Goal: Transaction & Acquisition: Purchase product/service

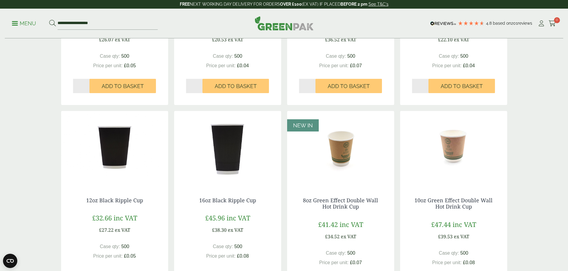
scroll to position [238, 0]
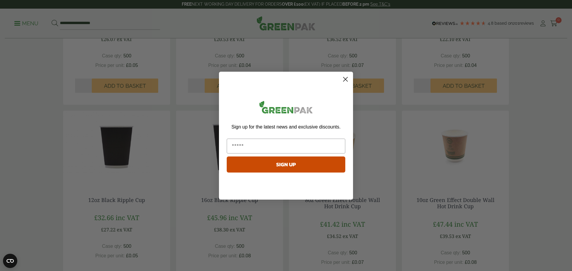
click at [343, 82] on circle "Close dialog" at bounding box center [346, 79] width 10 height 10
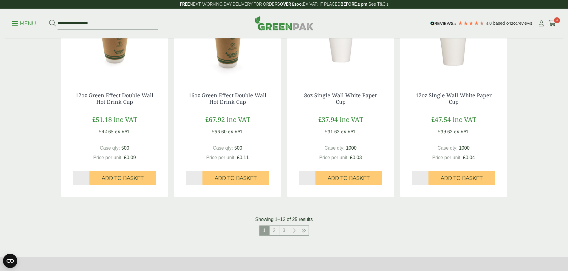
scroll to position [536, 0]
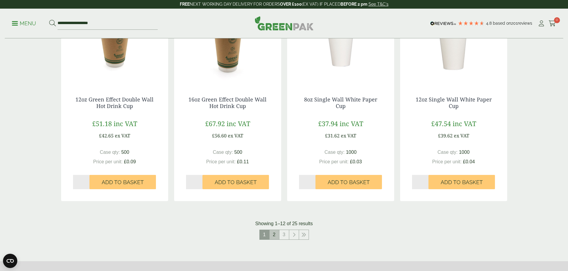
click at [275, 237] on link "2" at bounding box center [274, 235] width 10 height 10
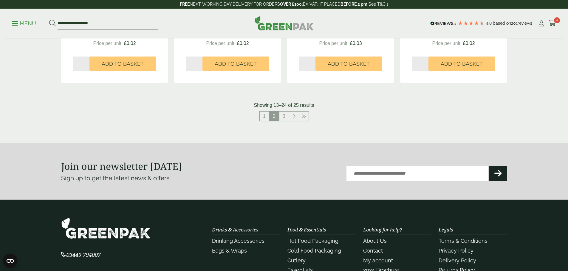
scroll to position [658, 0]
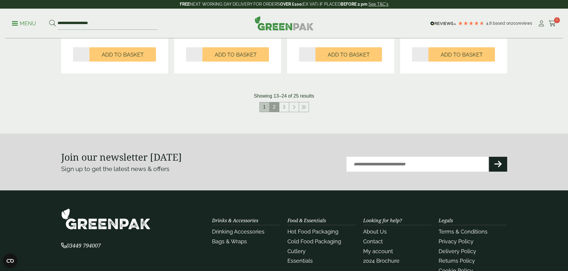
click at [262, 109] on link "1" at bounding box center [265, 108] width 10 height 10
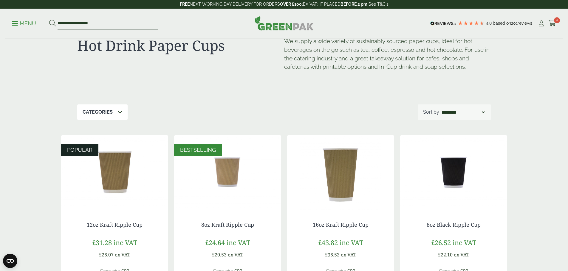
scroll to position [19, 0]
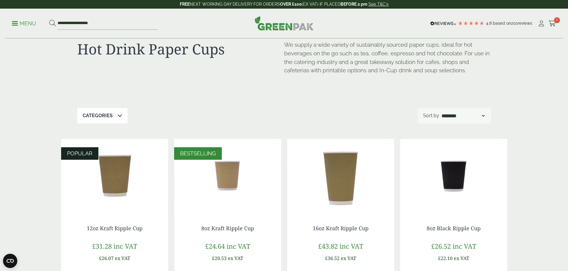
click at [472, 118] on select "**********" at bounding box center [462, 115] width 45 height 7
select select "*********"
click at [440, 112] on select "**********" at bounding box center [462, 115] width 45 height 7
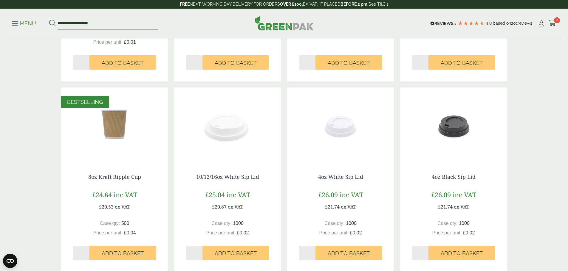
scroll to position [268, 0]
click at [120, 253] on span "Add to Basket" at bounding box center [123, 253] width 42 height 7
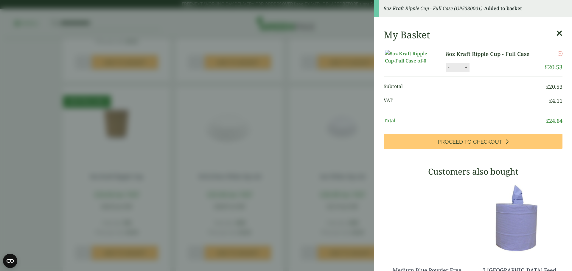
click at [556, 34] on icon at bounding box center [559, 33] width 6 height 8
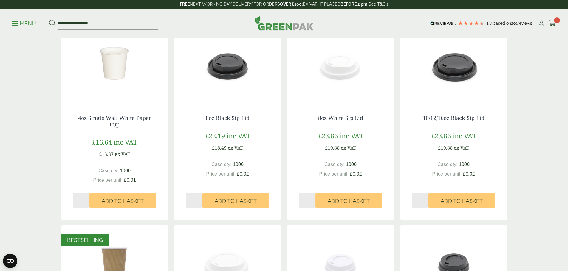
scroll to position [119, 0]
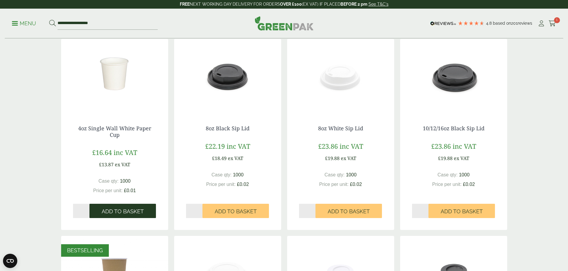
click at [127, 211] on span "Add to Basket" at bounding box center [123, 212] width 42 height 7
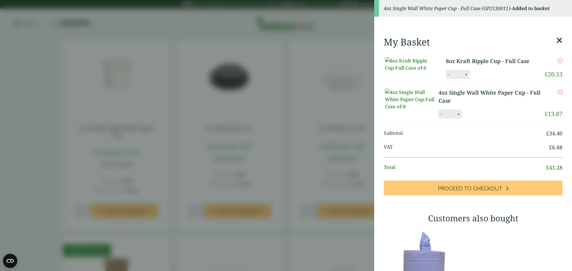
click at [556, 38] on icon at bounding box center [559, 40] width 6 height 8
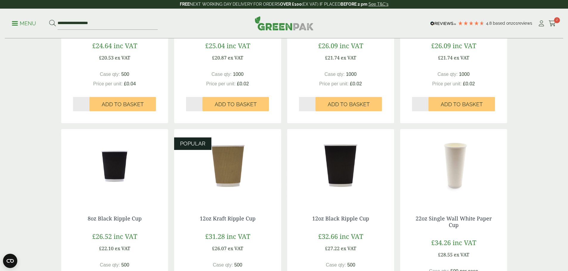
scroll to position [566, 0]
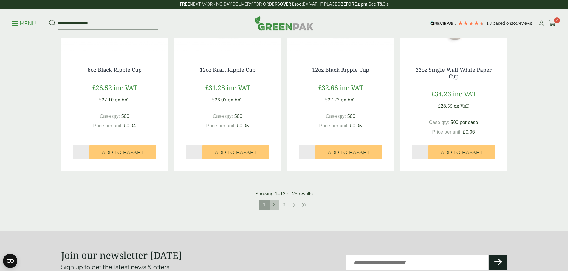
click at [275, 207] on link "2" at bounding box center [274, 206] width 10 height 10
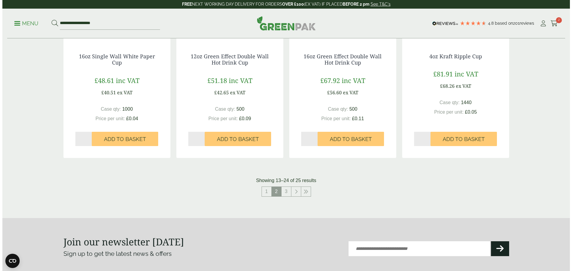
scroll to position [619, 0]
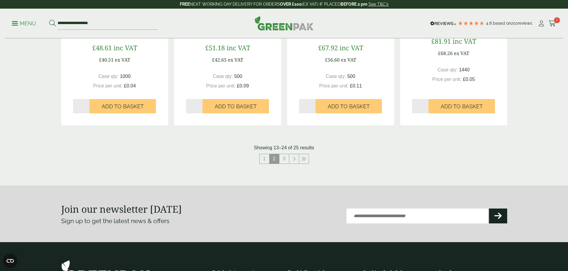
click at [21, 24] on p "Menu" at bounding box center [24, 23] width 24 height 7
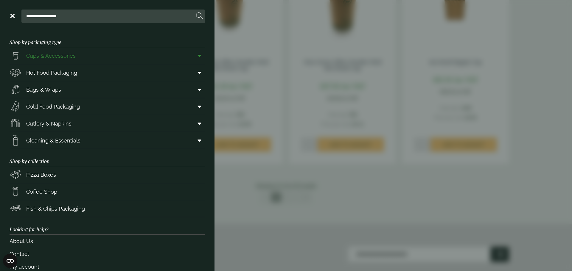
click at [193, 56] on span at bounding box center [198, 55] width 13 height 11
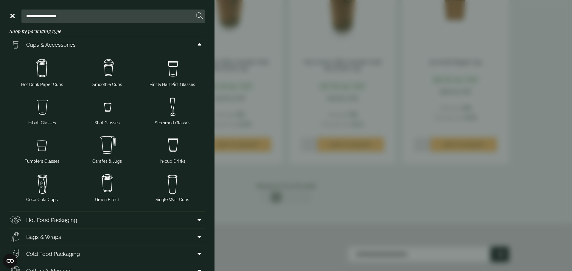
scroll to position [30, 0]
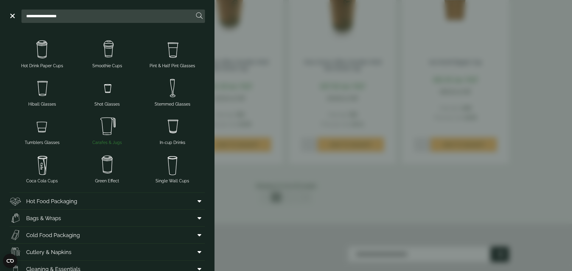
click at [102, 123] on img at bounding box center [107, 127] width 60 height 24
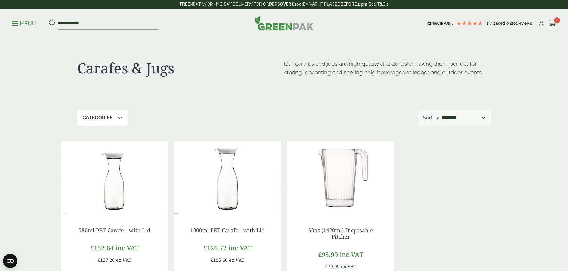
click at [24, 23] on p "Menu" at bounding box center [24, 23] width 24 height 7
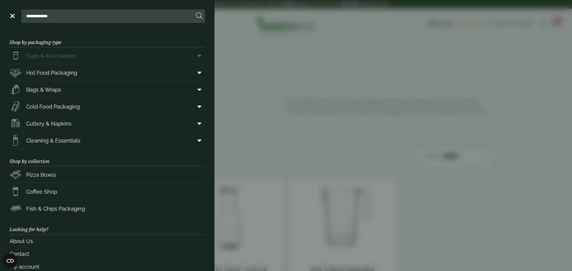
click at [192, 55] on span at bounding box center [198, 55] width 13 height 11
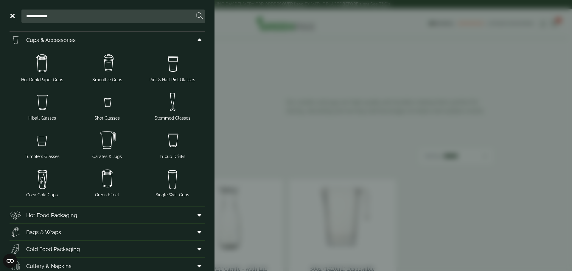
scroll to position [30, 0]
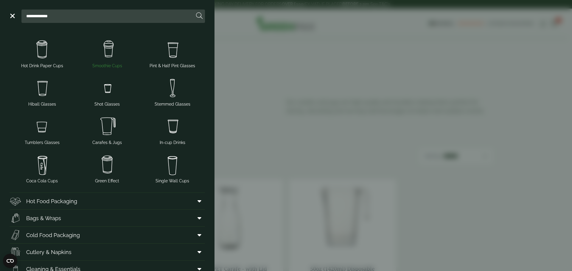
click at [104, 53] on img at bounding box center [107, 50] width 60 height 24
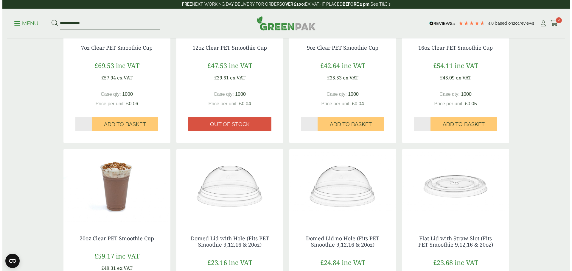
scroll to position [30, 0]
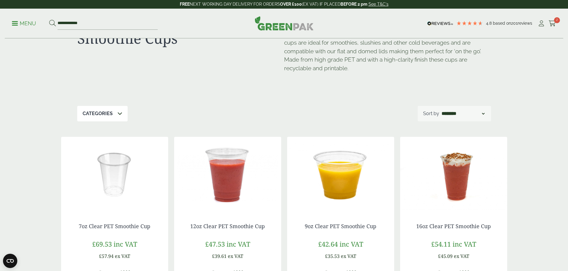
click at [17, 25] on link "Menu" at bounding box center [24, 23] width 24 height 6
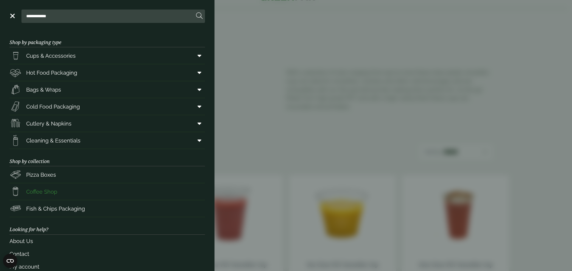
click at [27, 193] on span "Coffee Shop" at bounding box center [41, 192] width 31 height 8
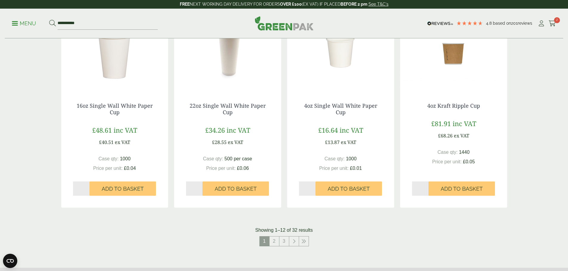
scroll to position [596, 0]
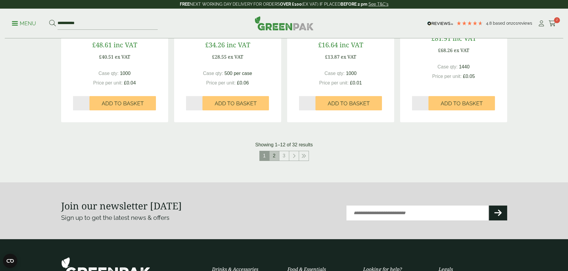
click at [275, 160] on link "2" at bounding box center [274, 156] width 10 height 10
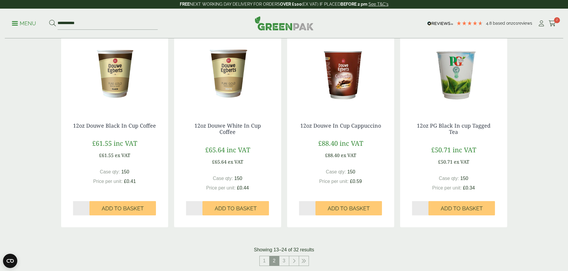
scroll to position [483, 0]
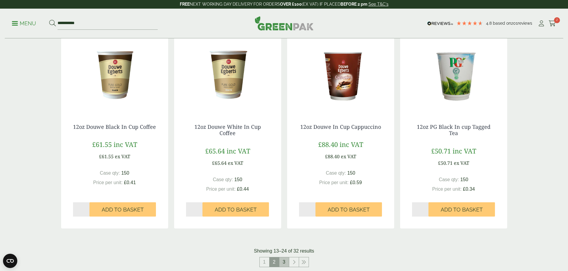
click at [283, 262] on link "3" at bounding box center [284, 263] width 10 height 10
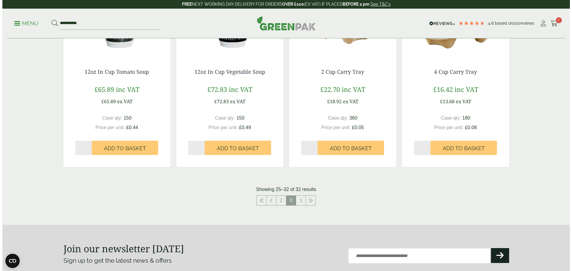
scroll to position [417, 0]
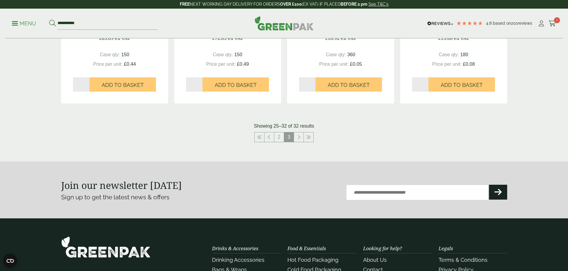
click at [20, 18] on ul "**********" at bounding box center [85, 23] width 146 height 13
click at [20, 25] on link "Menu" at bounding box center [24, 23] width 24 height 6
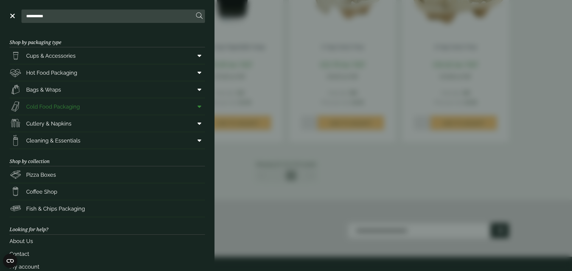
click at [198, 105] on icon at bounding box center [200, 107] width 4 height 6
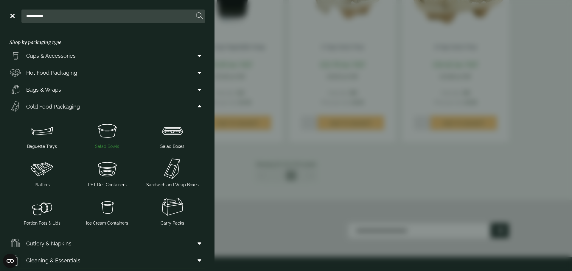
click at [106, 138] on img at bounding box center [107, 131] width 60 height 24
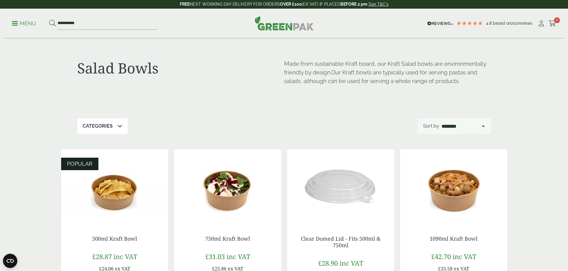
click at [12, 24] on div "**********" at bounding box center [284, 24] width 558 height 30
click at [14, 24] on p "Menu" at bounding box center [24, 23] width 24 height 7
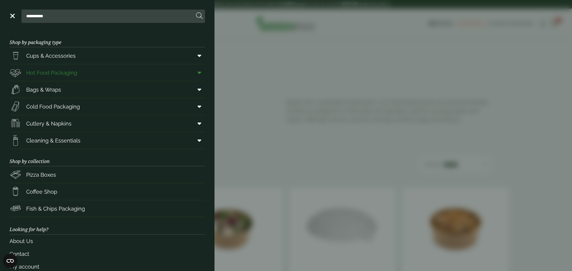
click at [198, 73] on icon at bounding box center [200, 73] width 4 height 6
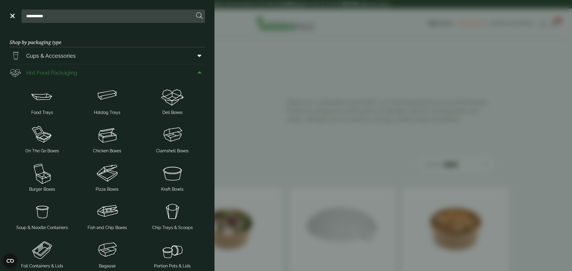
click at [198, 76] on icon at bounding box center [200, 73] width 4 height 6
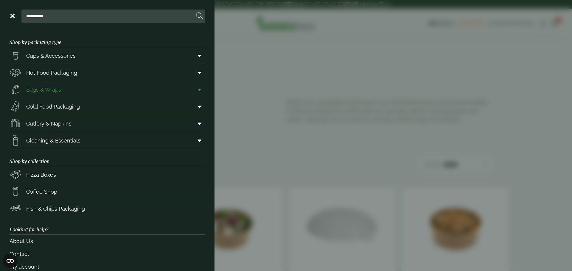
click at [197, 87] on span at bounding box center [198, 89] width 13 height 11
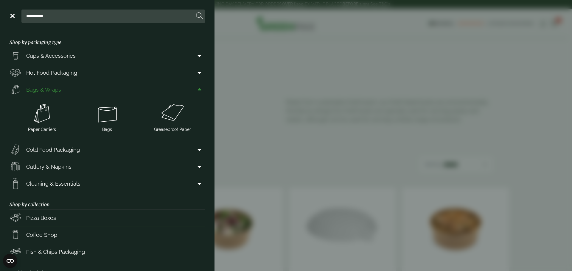
click at [198, 87] on icon at bounding box center [200, 90] width 4 height 6
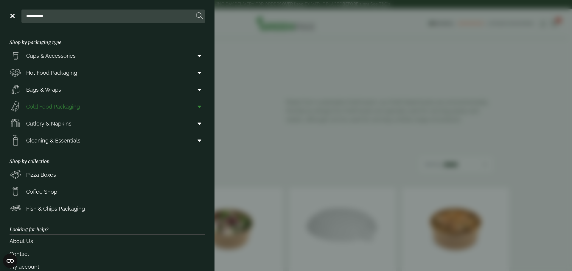
click at [198, 105] on icon at bounding box center [200, 107] width 4 height 6
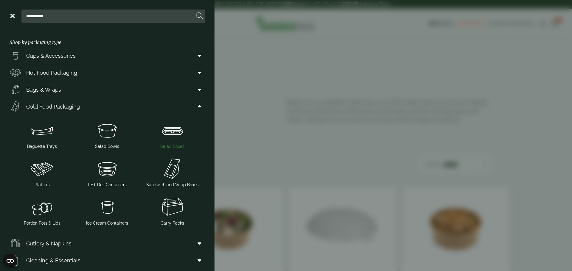
scroll to position [30, 0]
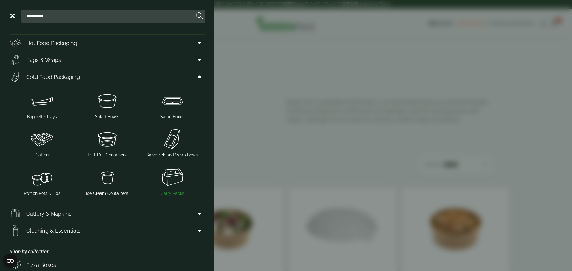
click at [171, 177] on img at bounding box center [172, 178] width 60 height 24
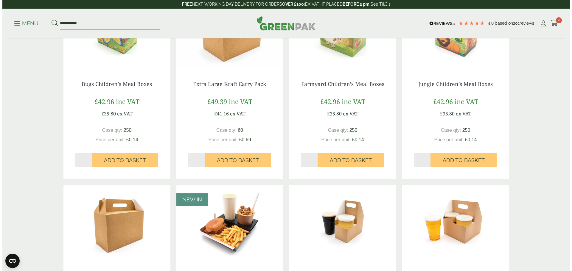
scroll to position [89, 0]
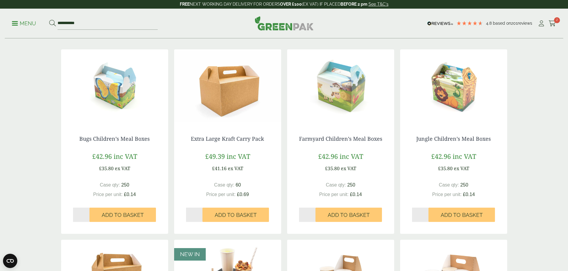
click at [17, 23] on span at bounding box center [15, 23] width 6 height 1
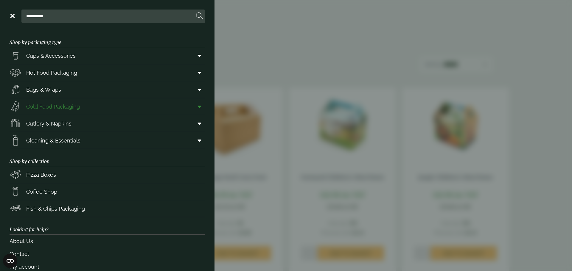
click at [199, 105] on span at bounding box center [198, 106] width 13 height 11
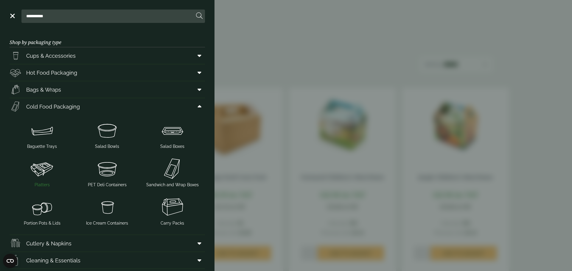
click at [46, 173] on img at bounding box center [42, 169] width 60 height 24
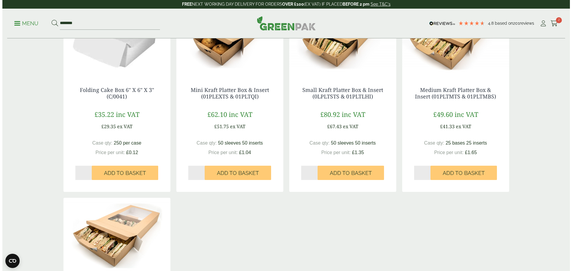
scroll to position [298, 0]
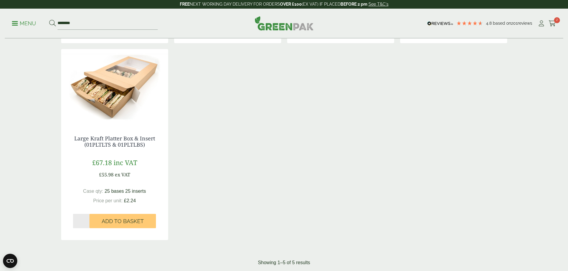
click at [16, 24] on p "Menu" at bounding box center [24, 23] width 24 height 7
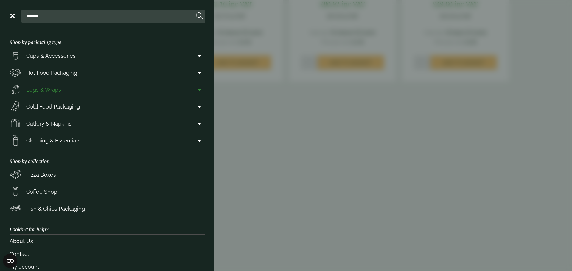
click at [192, 91] on span at bounding box center [198, 89] width 13 height 11
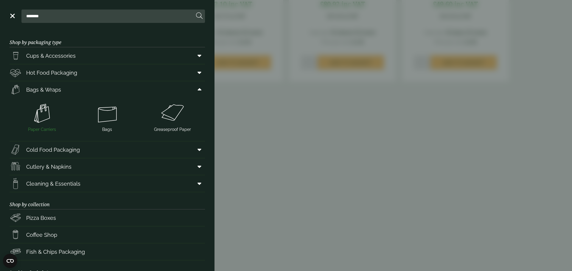
click at [34, 122] on img at bounding box center [42, 114] width 60 height 24
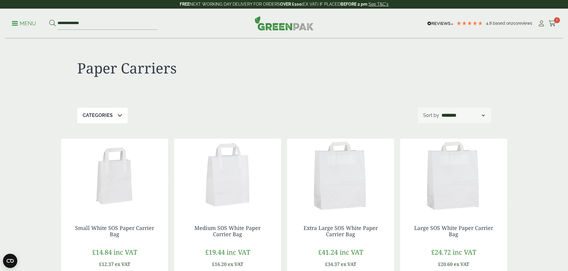
click at [446, 111] on div "**********" at bounding box center [453, 115] width 73 height 15
click at [485, 117] on select "**********" at bounding box center [462, 115] width 45 height 7
select select "*********"
click at [440, 112] on select "**********" at bounding box center [462, 115] width 45 height 7
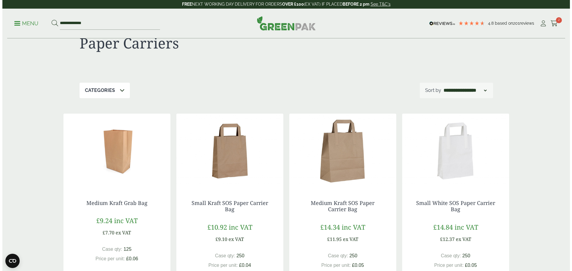
scroll to position [60, 0]
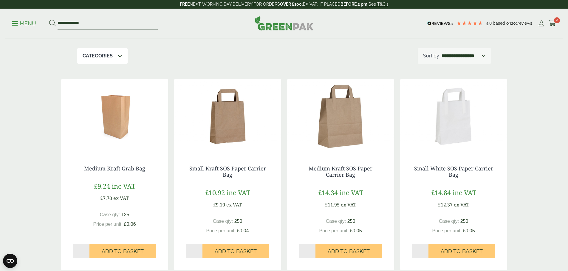
click at [14, 21] on link "Menu" at bounding box center [24, 23] width 24 height 6
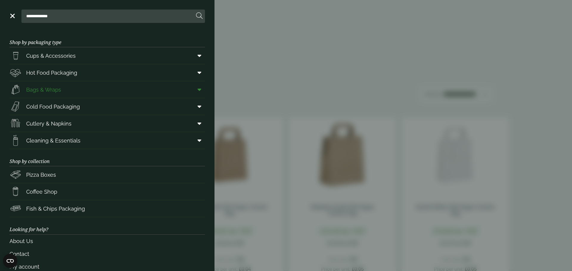
click at [197, 91] on span at bounding box center [198, 89] width 13 height 11
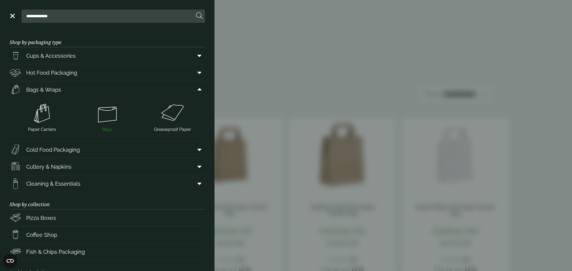
click at [102, 120] on img at bounding box center [107, 114] width 60 height 24
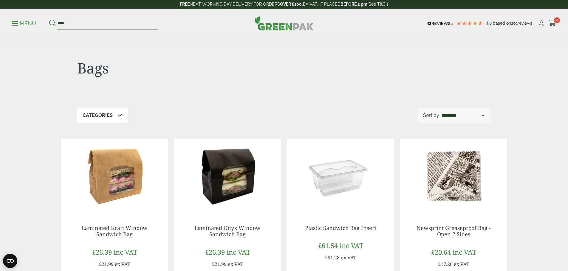
click at [14, 24] on p "Menu" at bounding box center [24, 23] width 24 height 7
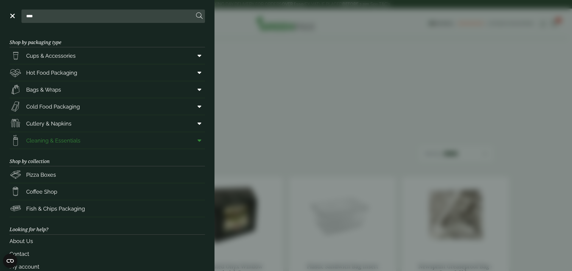
click at [198, 140] on icon at bounding box center [200, 141] width 4 height 6
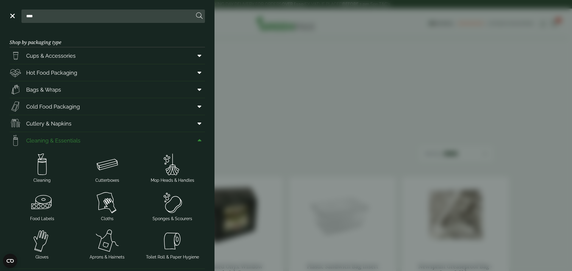
click at [198, 140] on icon at bounding box center [200, 141] width 4 height 6
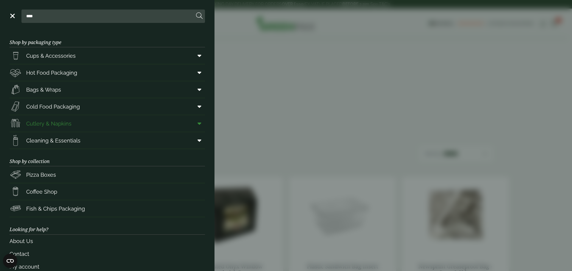
click at [198, 122] on icon at bounding box center [200, 124] width 4 height 6
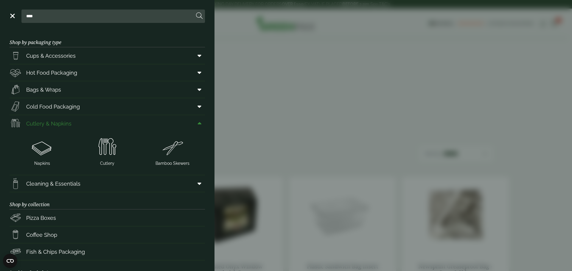
click at [198, 122] on icon at bounding box center [200, 124] width 4 height 6
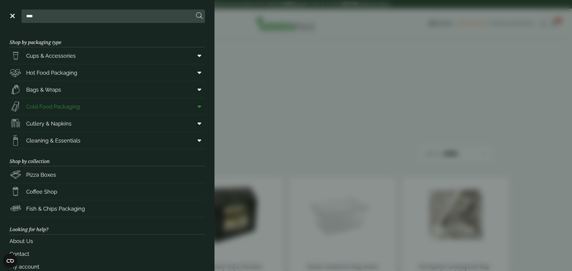
click at [198, 105] on icon at bounding box center [200, 107] width 4 height 6
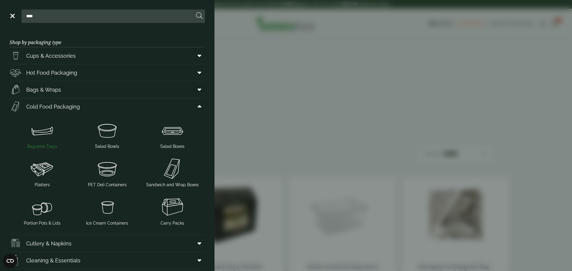
click at [50, 131] on img at bounding box center [42, 131] width 60 height 24
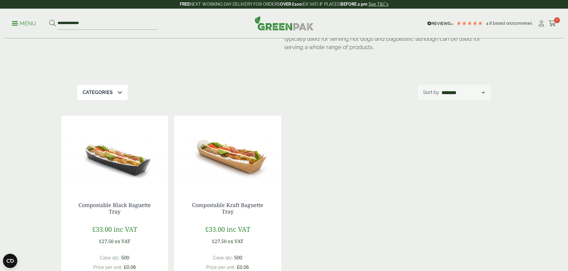
scroll to position [60, 0]
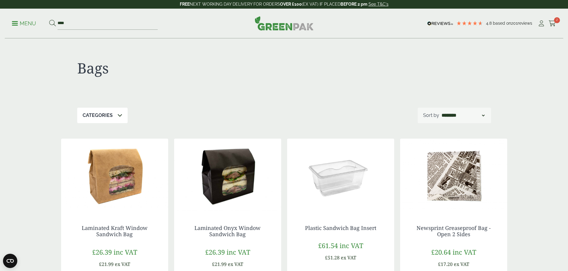
click at [18, 24] on p "Menu" at bounding box center [24, 23] width 24 height 7
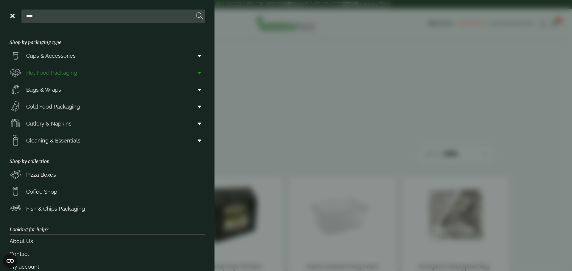
click at [198, 73] on icon at bounding box center [200, 73] width 4 height 6
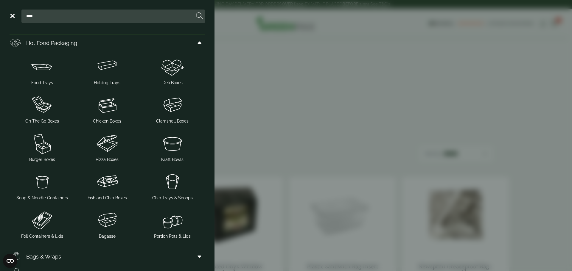
scroll to position [60, 0]
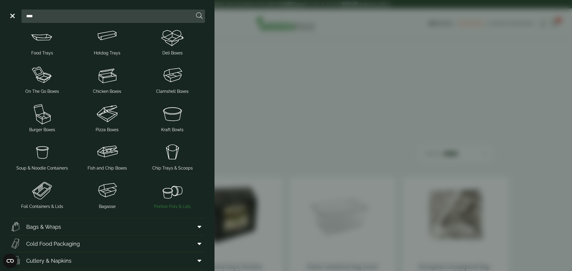
click at [171, 195] on img at bounding box center [172, 191] width 60 height 24
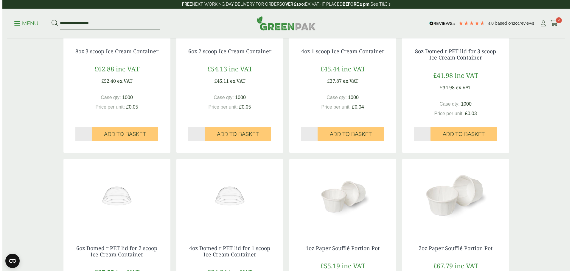
scroll to position [179, 0]
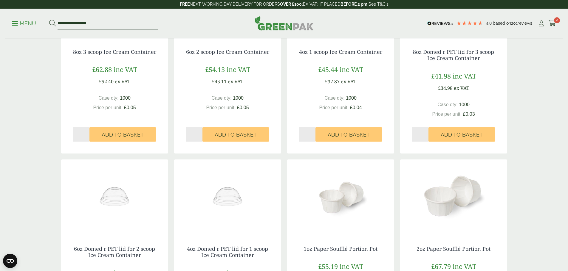
click at [18, 24] on span at bounding box center [15, 23] width 6 height 1
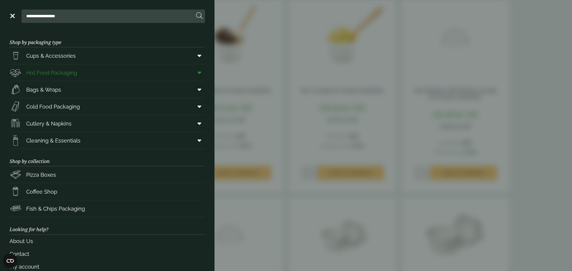
click at [198, 73] on icon at bounding box center [200, 73] width 4 height 6
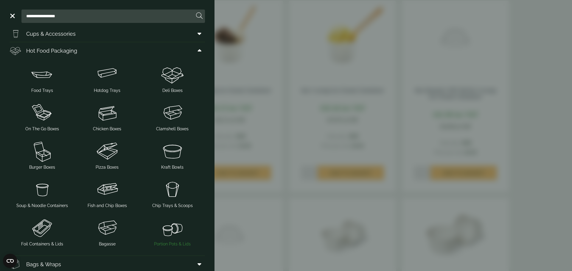
scroll to position [60, 0]
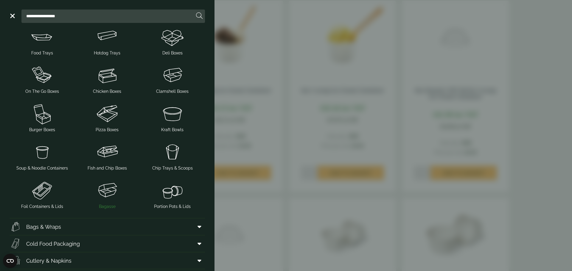
click at [112, 198] on img at bounding box center [107, 191] width 60 height 24
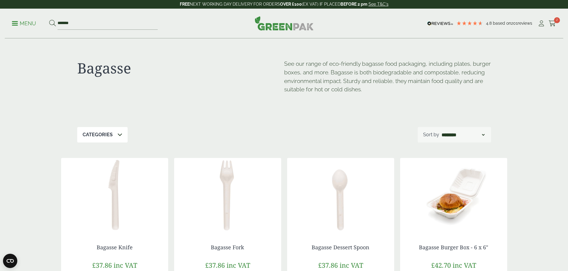
click at [13, 20] on div "Menu ******* 4.8 Based on 201 reviews Cart" at bounding box center [284, 24] width 558 height 30
click at [15, 24] on p "Menu" at bounding box center [24, 23] width 24 height 7
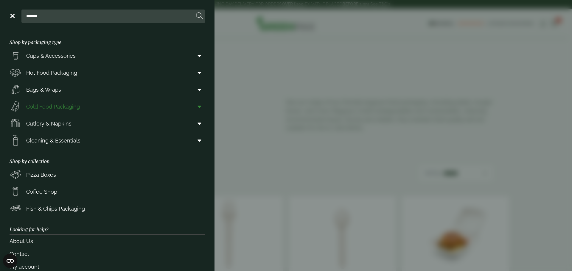
click at [198, 107] on icon at bounding box center [200, 107] width 4 height 6
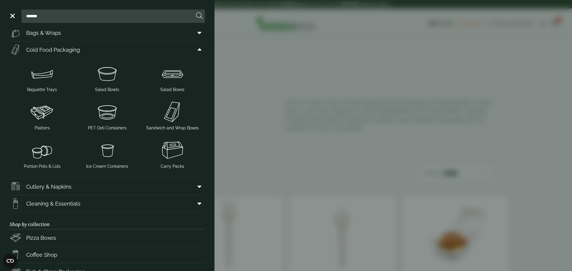
scroll to position [60, 0]
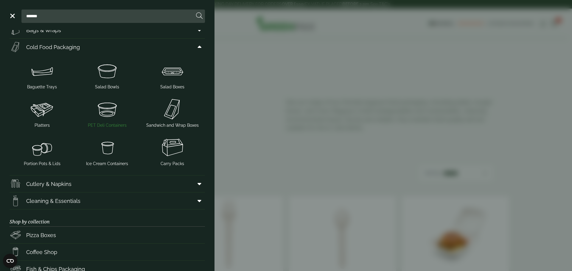
click at [100, 119] on img at bounding box center [107, 109] width 60 height 24
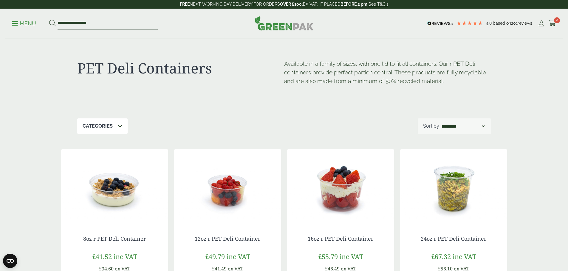
click at [21, 22] on p "Menu" at bounding box center [24, 23] width 24 height 7
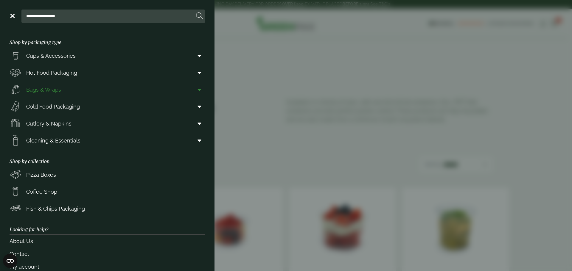
click at [198, 91] on icon at bounding box center [200, 90] width 4 height 6
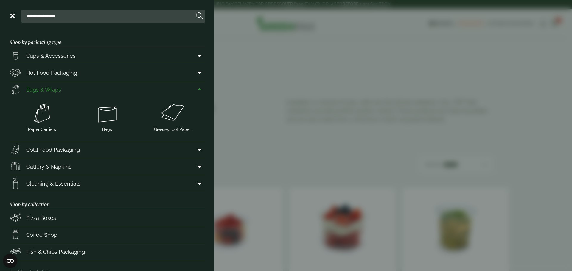
click at [198, 91] on icon at bounding box center [200, 90] width 4 height 6
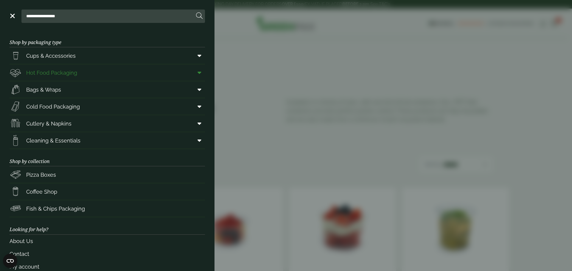
click at [198, 70] on span at bounding box center [198, 72] width 13 height 11
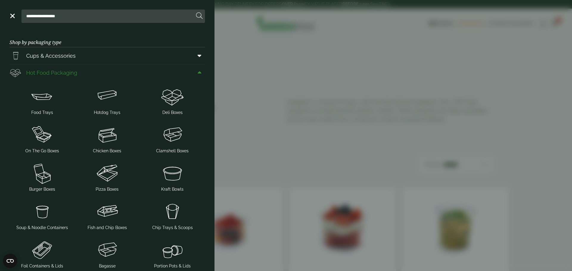
click at [198, 71] on icon at bounding box center [200, 73] width 4 height 6
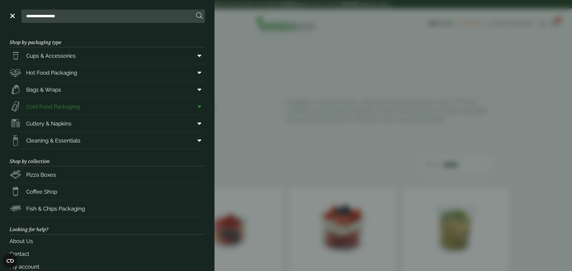
click at [198, 110] on icon at bounding box center [200, 107] width 4 height 6
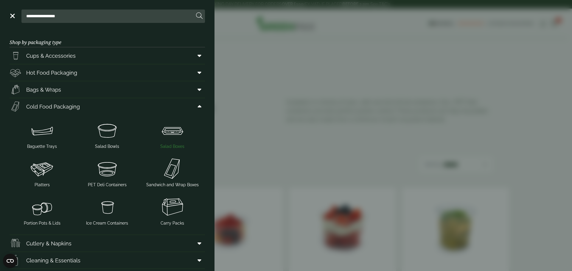
click at [179, 134] on img at bounding box center [172, 131] width 60 height 24
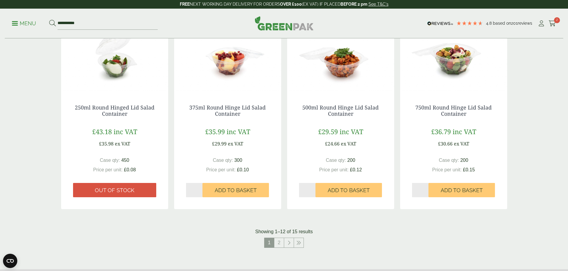
scroll to position [536, 0]
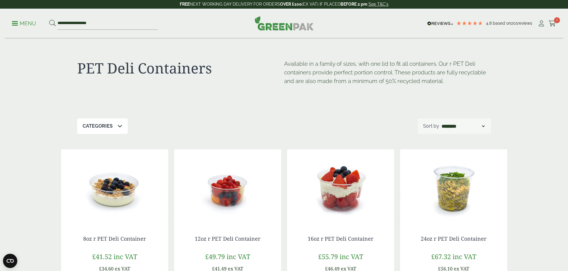
click at [30, 23] on p "Menu" at bounding box center [24, 23] width 24 height 7
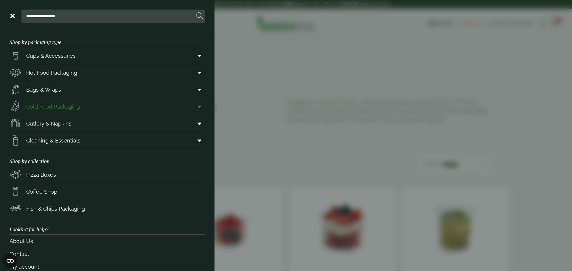
click at [198, 105] on icon at bounding box center [200, 107] width 4 height 6
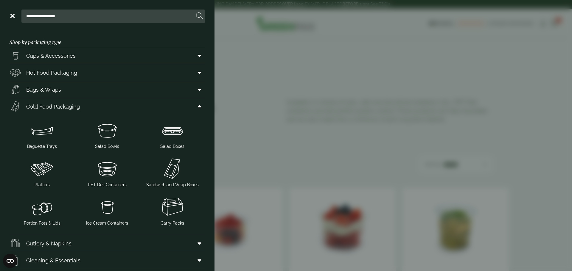
scroll to position [30, 0]
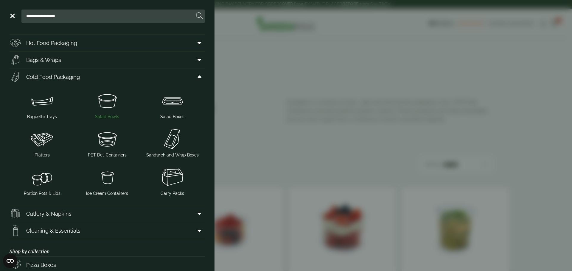
click at [100, 102] on img at bounding box center [107, 101] width 60 height 24
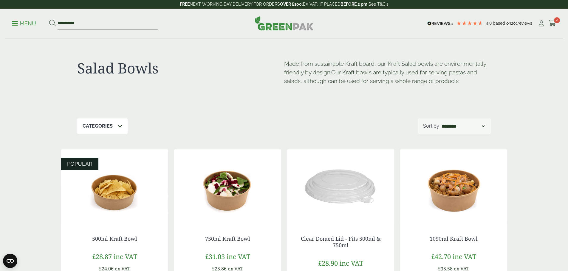
click at [466, 128] on select "**********" at bounding box center [462, 126] width 45 height 7
select select "*********"
click at [440, 123] on select "**********" at bounding box center [462, 126] width 45 height 7
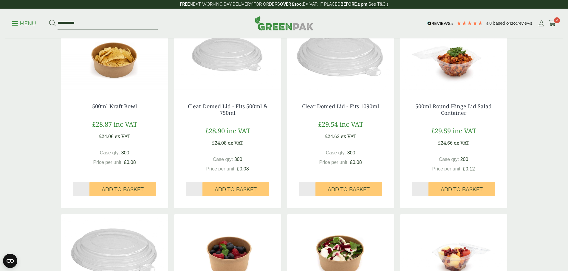
scroll to position [141, 0]
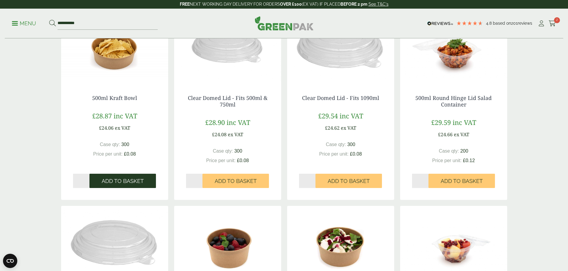
click at [134, 179] on span "Add to Basket" at bounding box center [123, 181] width 42 height 7
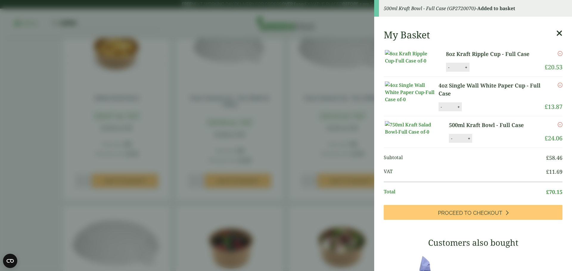
click at [253, 53] on aside "500ml Kraft Bowl - Full Case (GP2720070) - Added to basket My Basket 8oz Kraft …" at bounding box center [286, 135] width 572 height 271
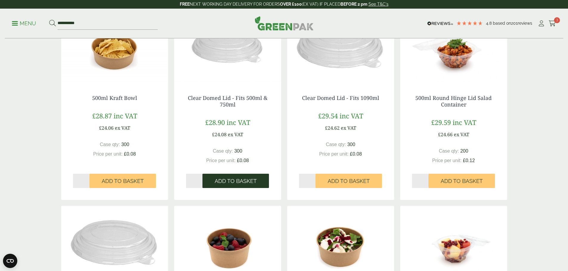
click at [243, 182] on span "Add to Basket" at bounding box center [236, 181] width 42 height 7
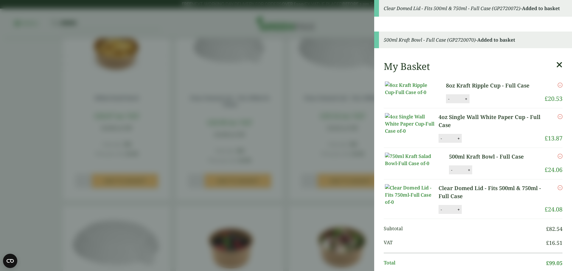
click at [324, 70] on aside "Clear Domed Lid - Fits 500ml & 750ml - Full Case (GP2720072) - Added to basket …" at bounding box center [286, 135] width 572 height 271
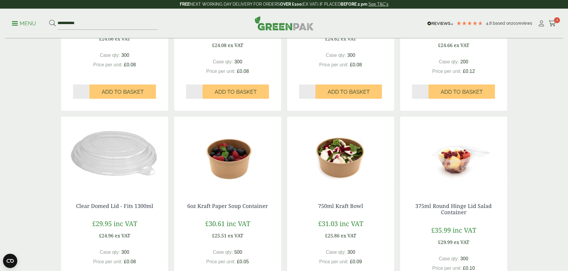
scroll to position [290, 0]
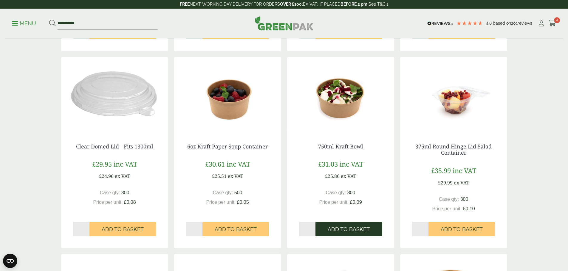
click at [349, 226] on span "Add to Basket" at bounding box center [349, 229] width 42 height 7
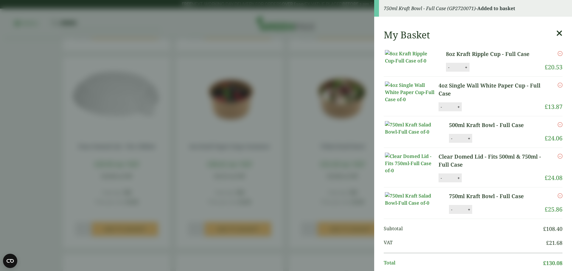
click at [556, 31] on icon at bounding box center [559, 33] width 6 height 8
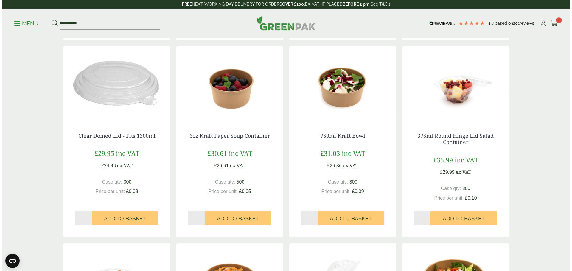
scroll to position [201, 0]
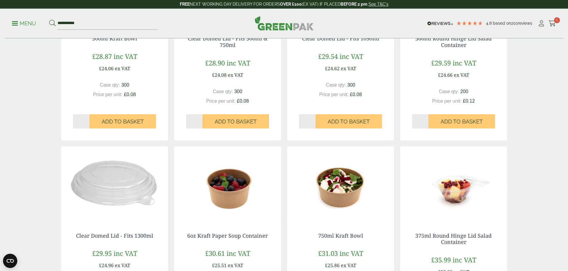
click at [15, 27] on p "Menu" at bounding box center [24, 23] width 24 height 7
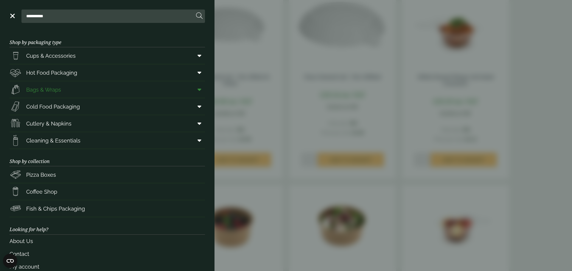
click at [198, 91] on icon at bounding box center [200, 90] width 4 height 6
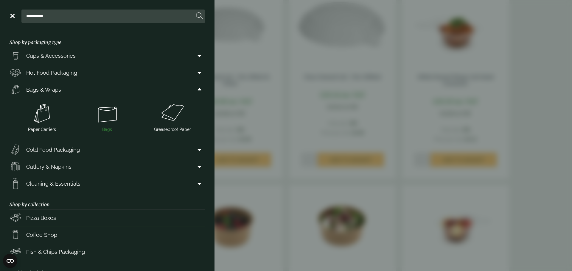
click at [110, 120] on img at bounding box center [107, 114] width 60 height 24
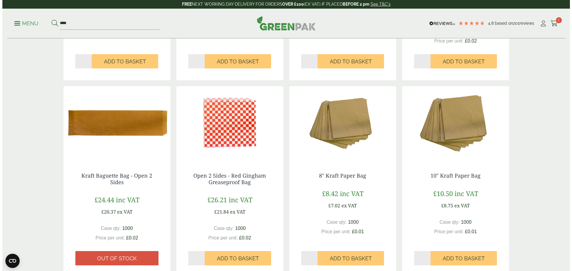
scroll to position [507, 0]
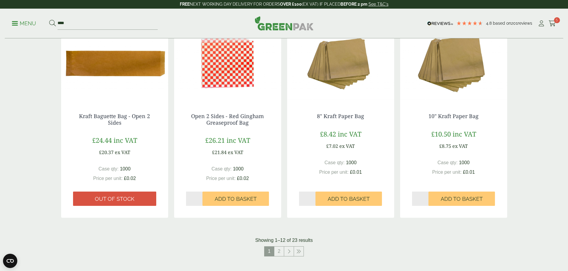
drag, startPoint x: 25, startPoint y: 30, endPoint x: 21, endPoint y: 28, distance: 4.7
click at [23, 29] on div "Menu **** 4.8 Based on 201 reviews Cart" at bounding box center [284, 24] width 558 height 30
click at [18, 24] on p "Menu" at bounding box center [24, 23] width 24 height 7
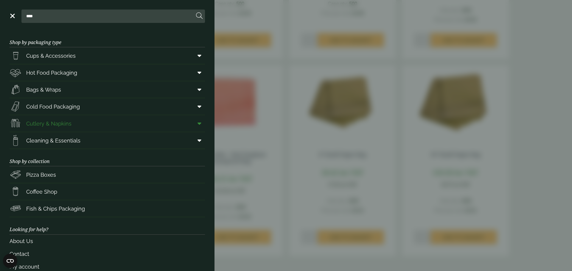
click at [198, 122] on icon at bounding box center [200, 124] width 4 height 6
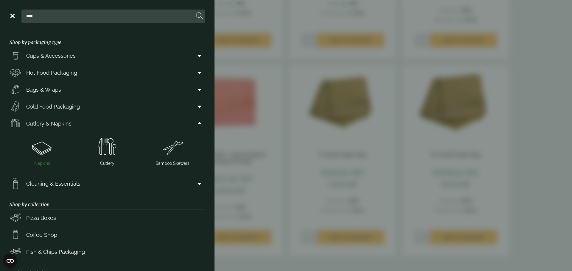
click at [43, 146] on img at bounding box center [42, 148] width 60 height 24
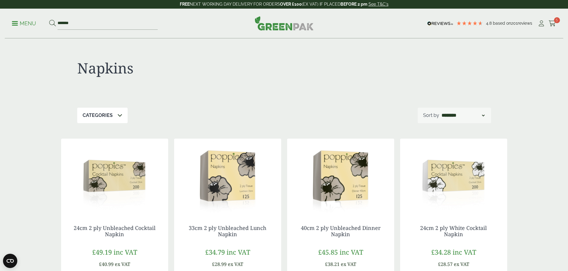
click at [19, 24] on p "Menu" at bounding box center [24, 23] width 24 height 7
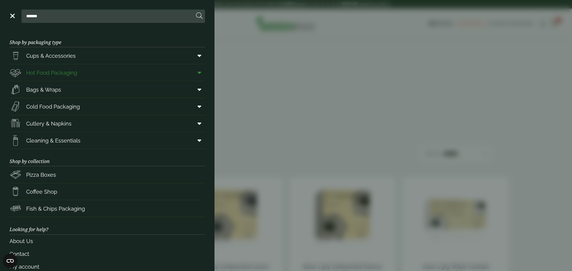
click at [198, 73] on icon at bounding box center [200, 73] width 4 height 6
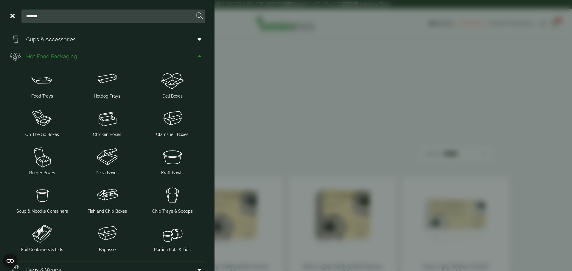
scroll to position [30, 0]
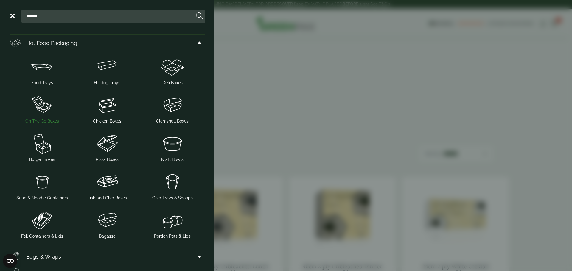
click at [49, 111] on img at bounding box center [42, 105] width 60 height 24
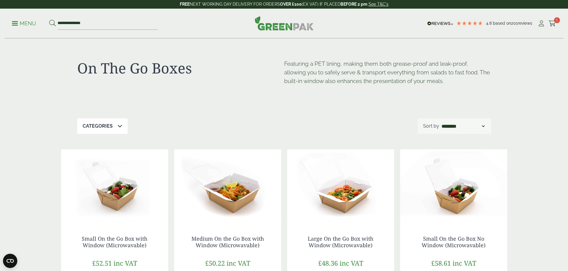
click at [16, 23] on span at bounding box center [15, 23] width 6 height 1
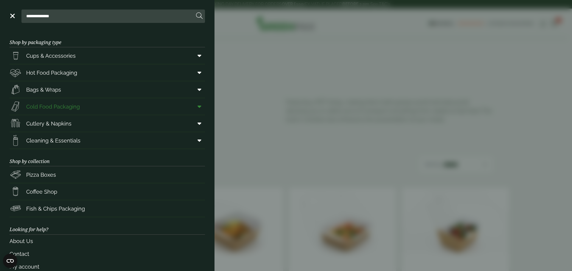
click at [199, 105] on span at bounding box center [198, 106] width 13 height 11
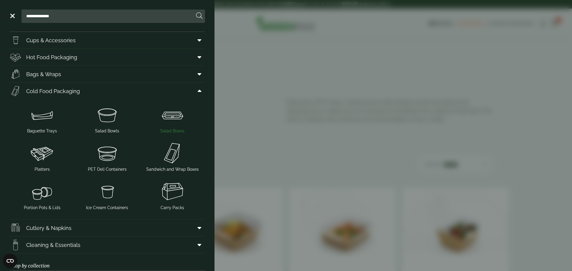
scroll to position [30, 0]
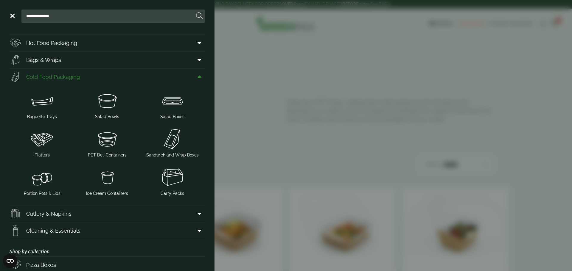
click at [193, 73] on span at bounding box center [198, 76] width 13 height 11
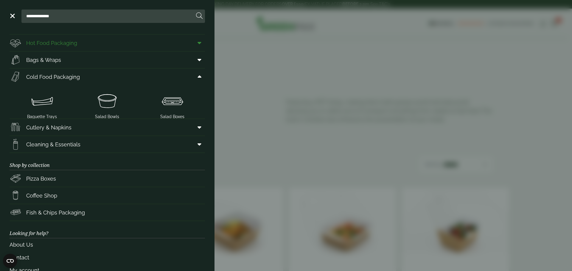
scroll to position [24, 0]
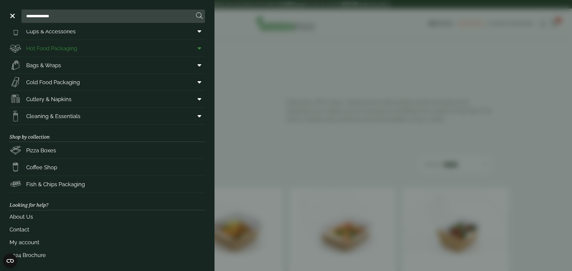
click at [198, 46] on span at bounding box center [198, 48] width 13 height 11
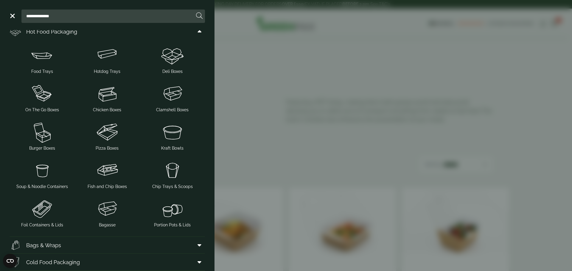
scroll to position [54, 0]
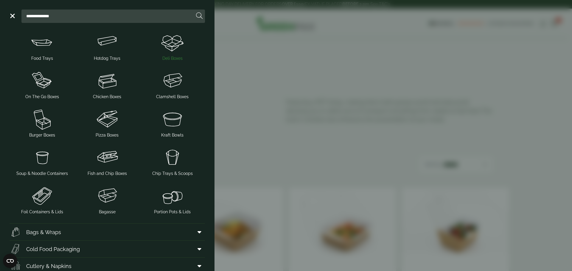
click at [173, 45] on img at bounding box center [172, 42] width 60 height 24
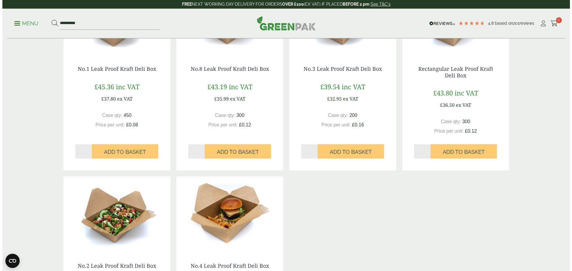
scroll to position [60, 0]
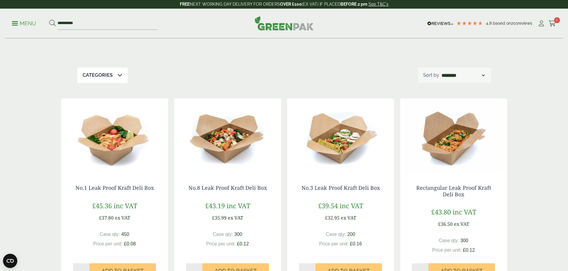
click at [10, 24] on div "**********" at bounding box center [284, 24] width 558 height 30
click at [12, 24] on div "**********" at bounding box center [284, 24] width 558 height 30
click at [15, 24] on p "Menu" at bounding box center [24, 23] width 24 height 7
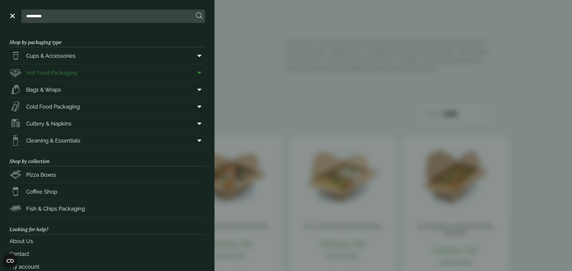
click at [197, 74] on span at bounding box center [198, 72] width 13 height 11
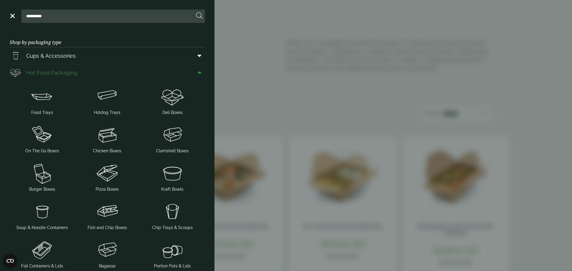
scroll to position [30, 0]
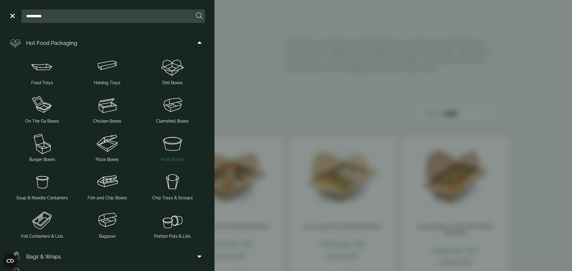
click at [173, 142] on img at bounding box center [172, 144] width 60 height 24
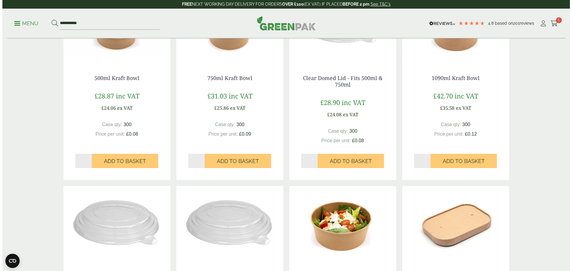
scroll to position [60, 0]
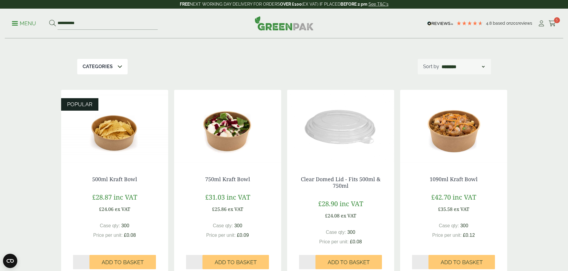
click at [20, 27] on ul "**********" at bounding box center [85, 23] width 146 height 13
click at [19, 22] on p "Menu" at bounding box center [24, 23] width 24 height 7
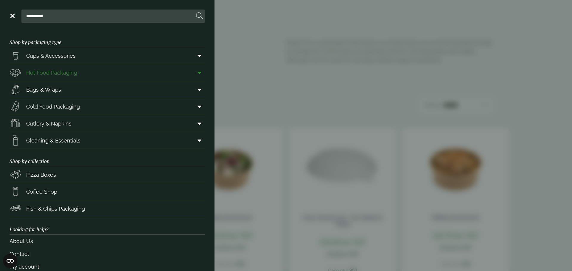
click at [198, 72] on span at bounding box center [198, 72] width 13 height 11
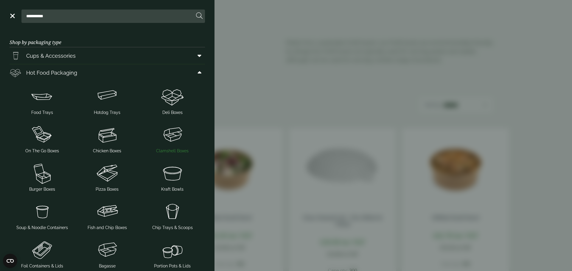
scroll to position [30, 0]
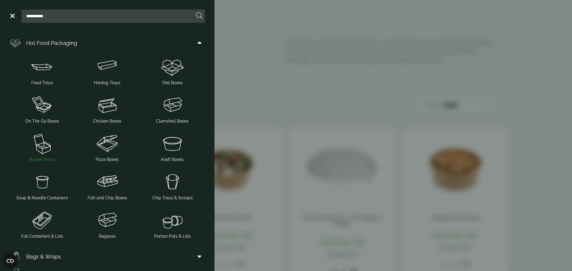
click at [37, 147] on img at bounding box center [42, 144] width 60 height 24
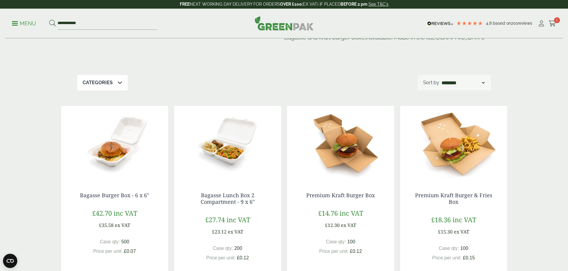
scroll to position [2, 0]
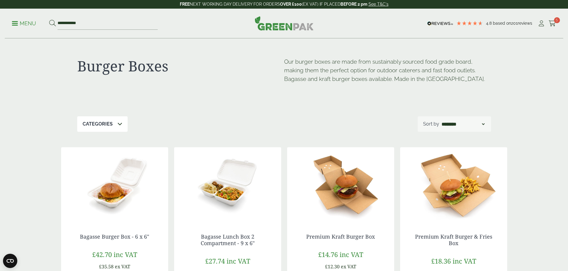
click at [465, 127] on select "**********" at bounding box center [462, 124] width 45 height 7
select select "*********"
click at [440, 121] on select "**********" at bounding box center [462, 124] width 45 height 7
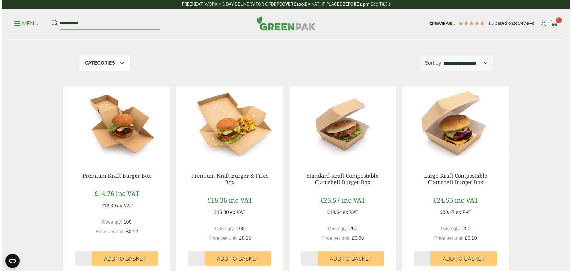
scroll to position [0, 0]
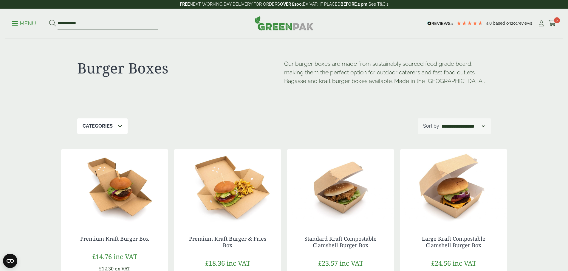
click at [19, 21] on p "Menu" at bounding box center [24, 23] width 24 height 7
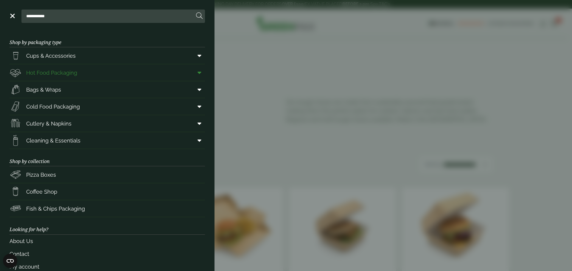
click at [198, 72] on icon at bounding box center [200, 73] width 4 height 6
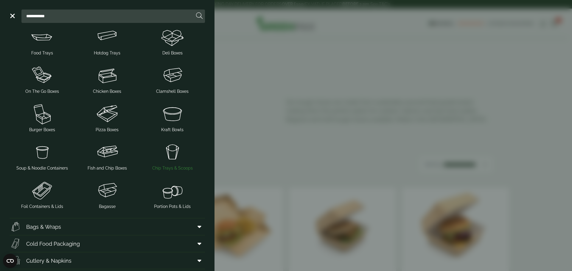
scroll to position [30, 0]
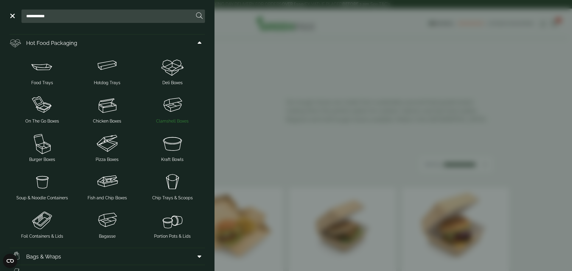
click at [175, 108] on img at bounding box center [172, 105] width 60 height 24
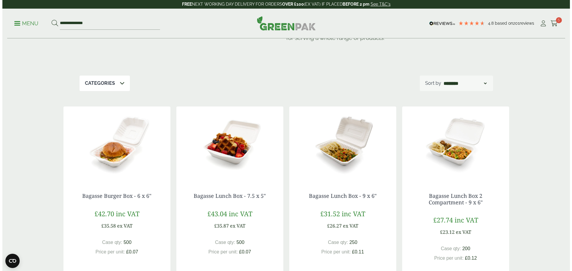
scroll to position [119, 0]
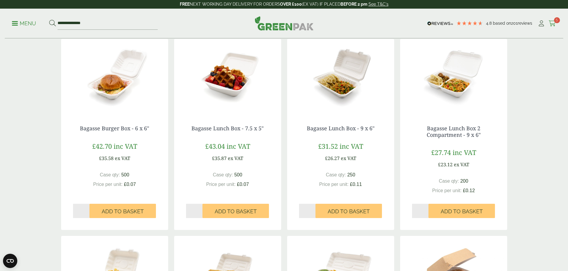
click at [550, 27] on link "Cart 5" at bounding box center [551, 23] width 7 height 9
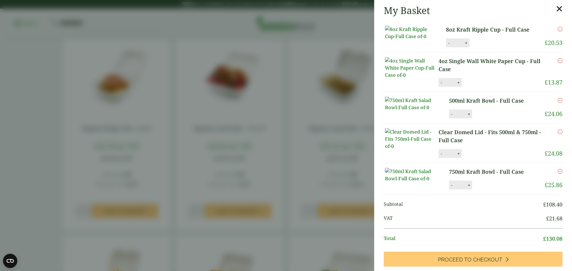
click at [512, 29] on link "8oz Kraft Ripple Cup - Full Case" at bounding box center [491, 30] width 91 height 8
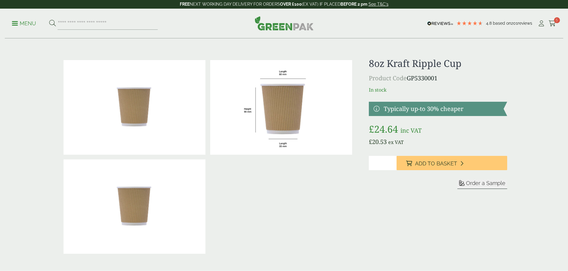
click at [21, 30] on ul "Menu" at bounding box center [85, 23] width 146 height 13
click at [24, 24] on p "Menu" at bounding box center [24, 23] width 24 height 7
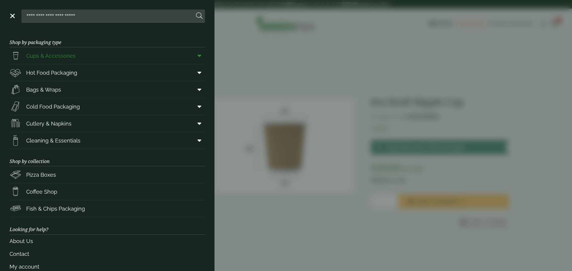
click at [62, 55] on span "Cups & Accessories" at bounding box center [50, 56] width 49 height 8
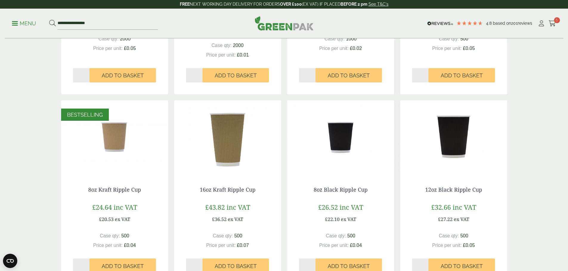
scroll to position [238, 0]
